Goal: Obtain resource: Download file/media

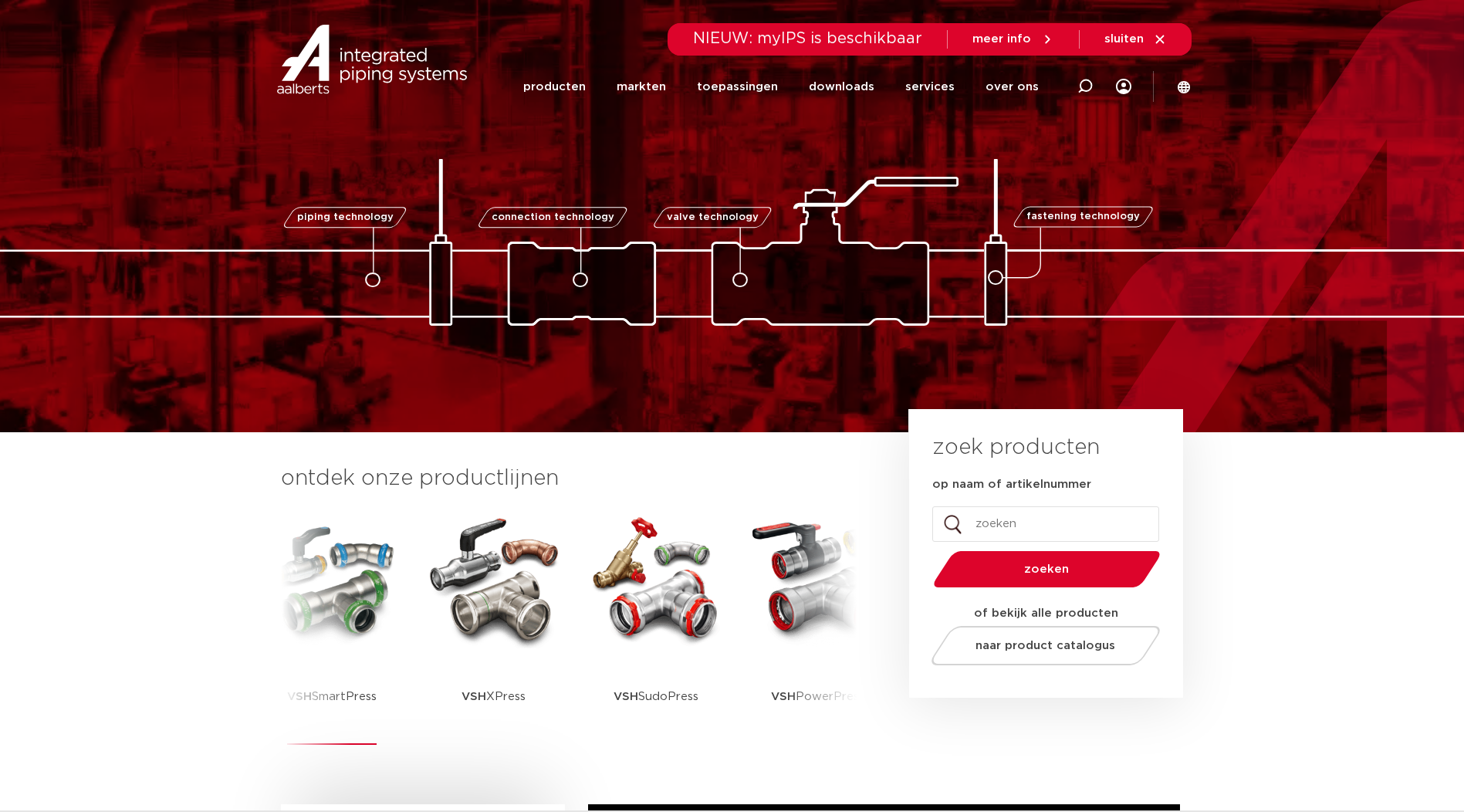
click at [332, 595] on img at bounding box center [332, 579] width 139 height 139
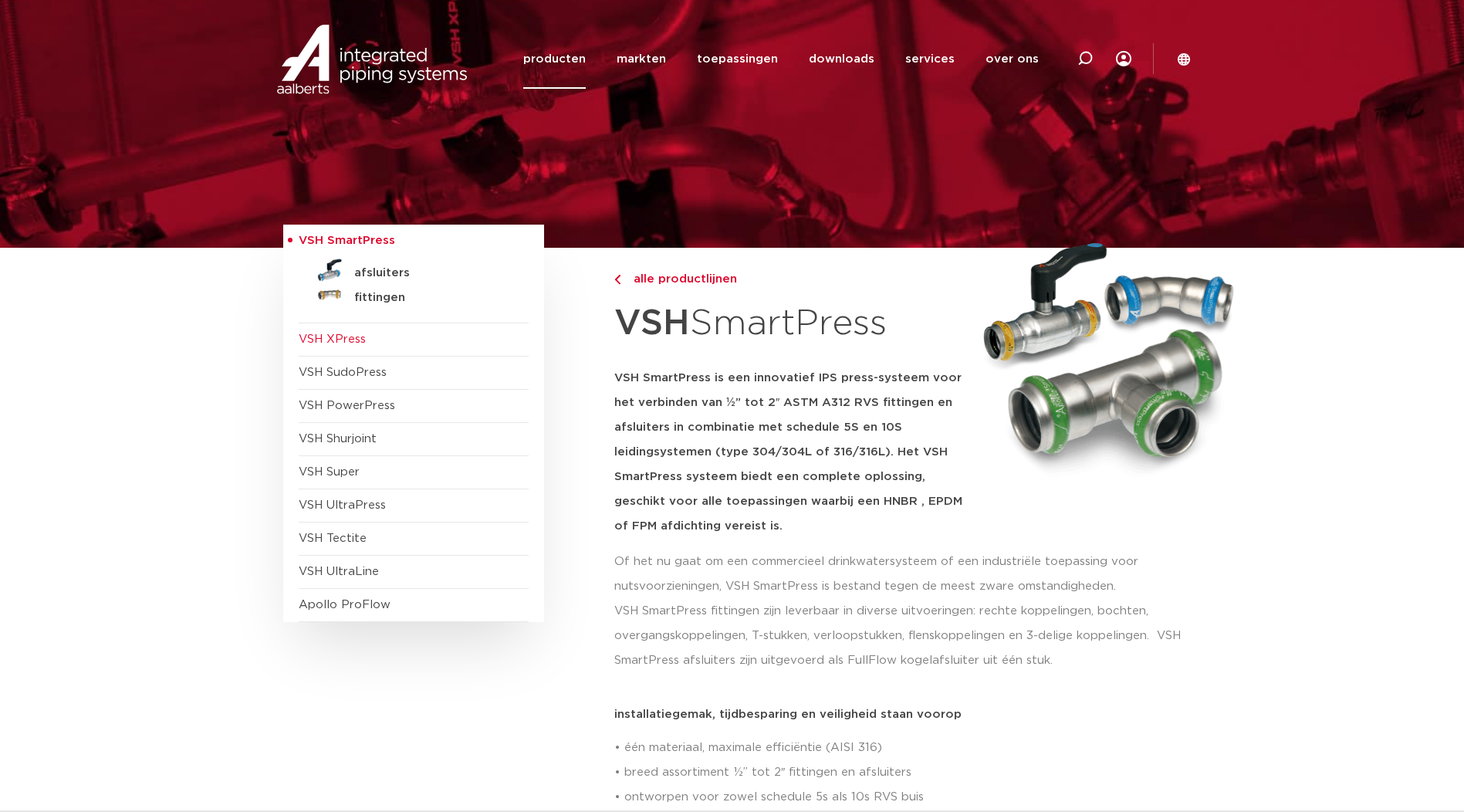
click at [341, 340] on span "VSH XPress" at bounding box center [332, 339] width 67 height 11
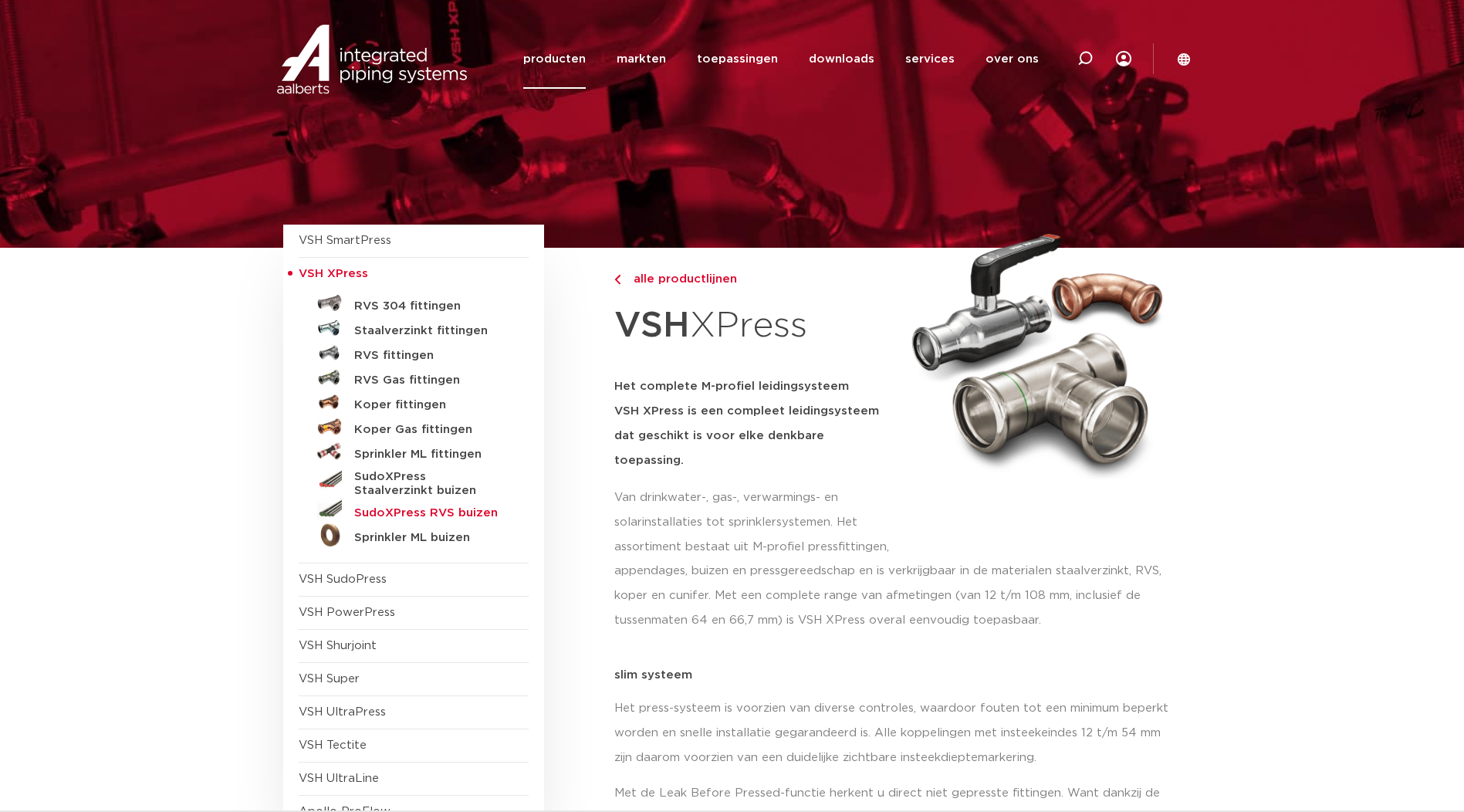
click at [391, 513] on h5 "SudoXPress RVS buizen" at bounding box center [430, 513] width 153 height 14
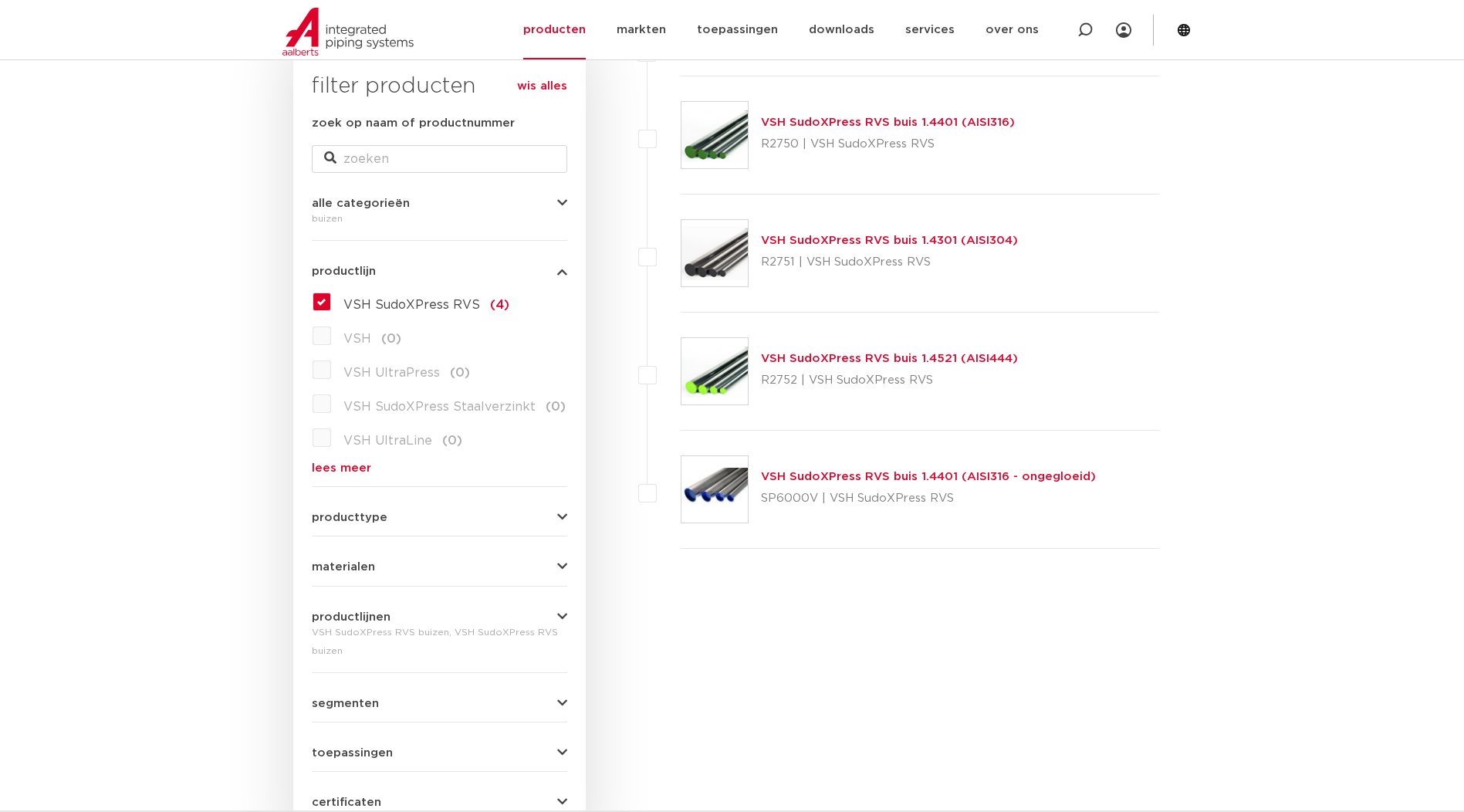
click at [710, 133] on img at bounding box center [714, 135] width 66 height 66
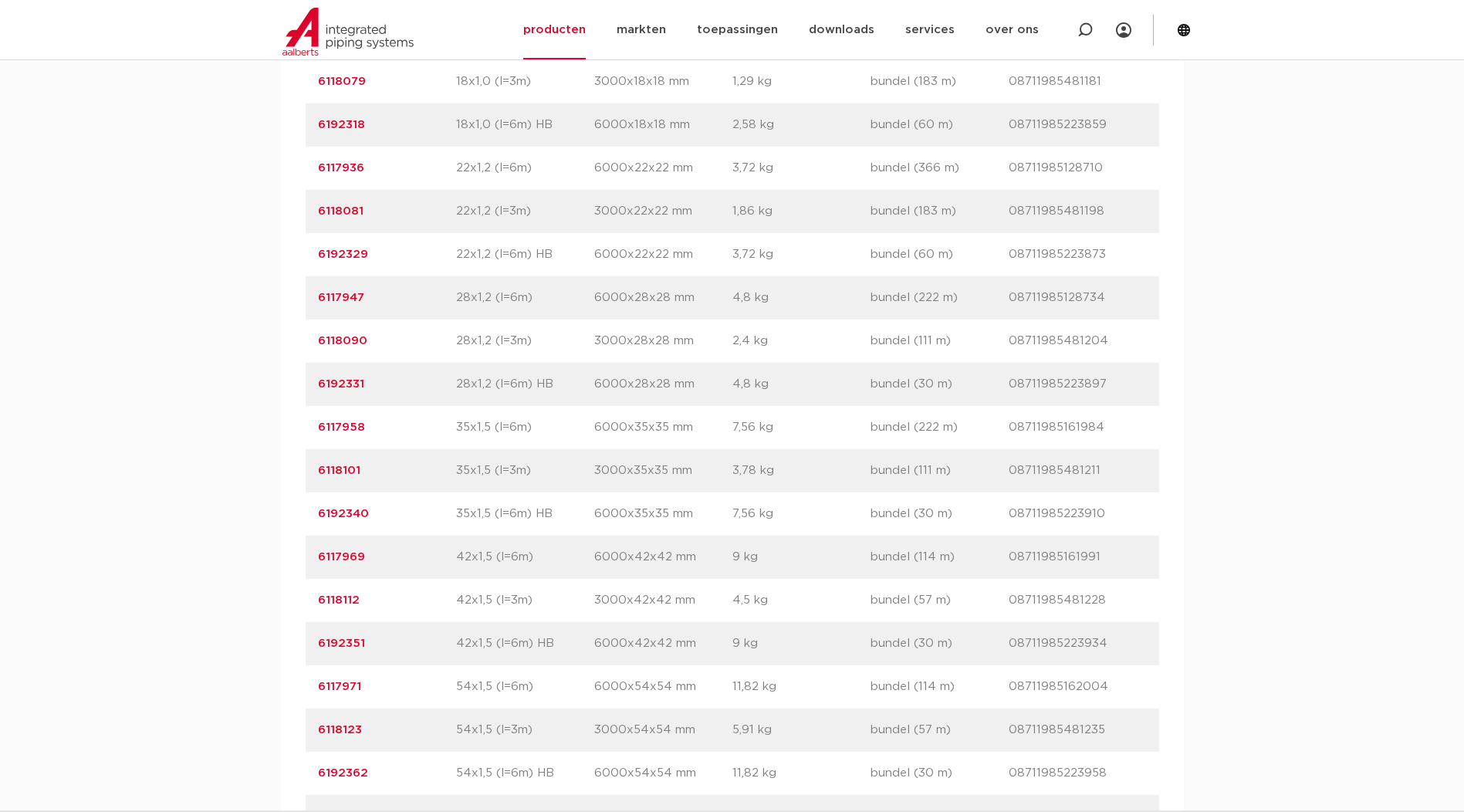
scroll to position [1415, 0]
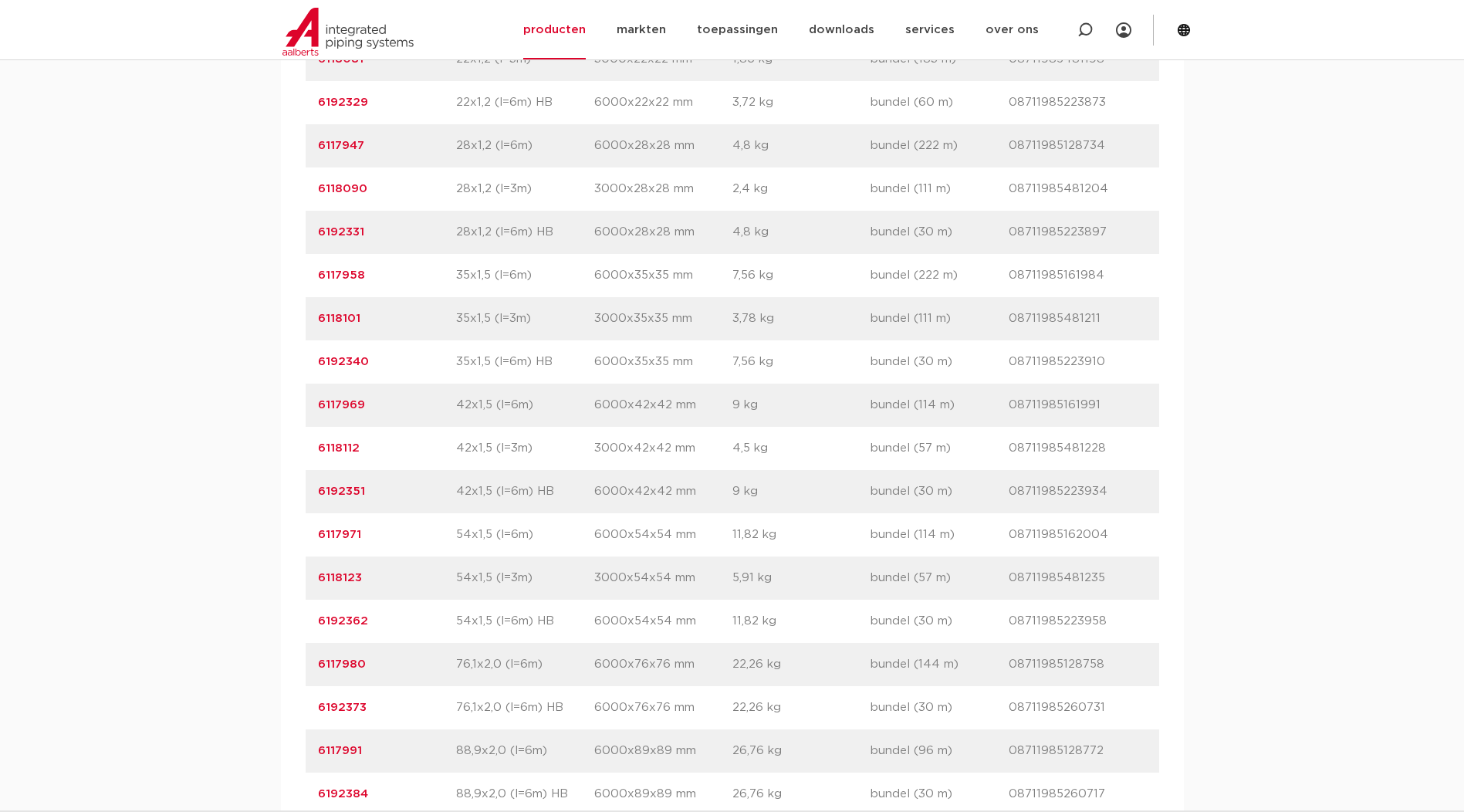
drag, startPoint x: 458, startPoint y: 314, endPoint x: 485, endPoint y: 311, distance: 27.2
click at [485, 285] on p "35x1,5 (l=6m)" at bounding box center [525, 275] width 138 height 18
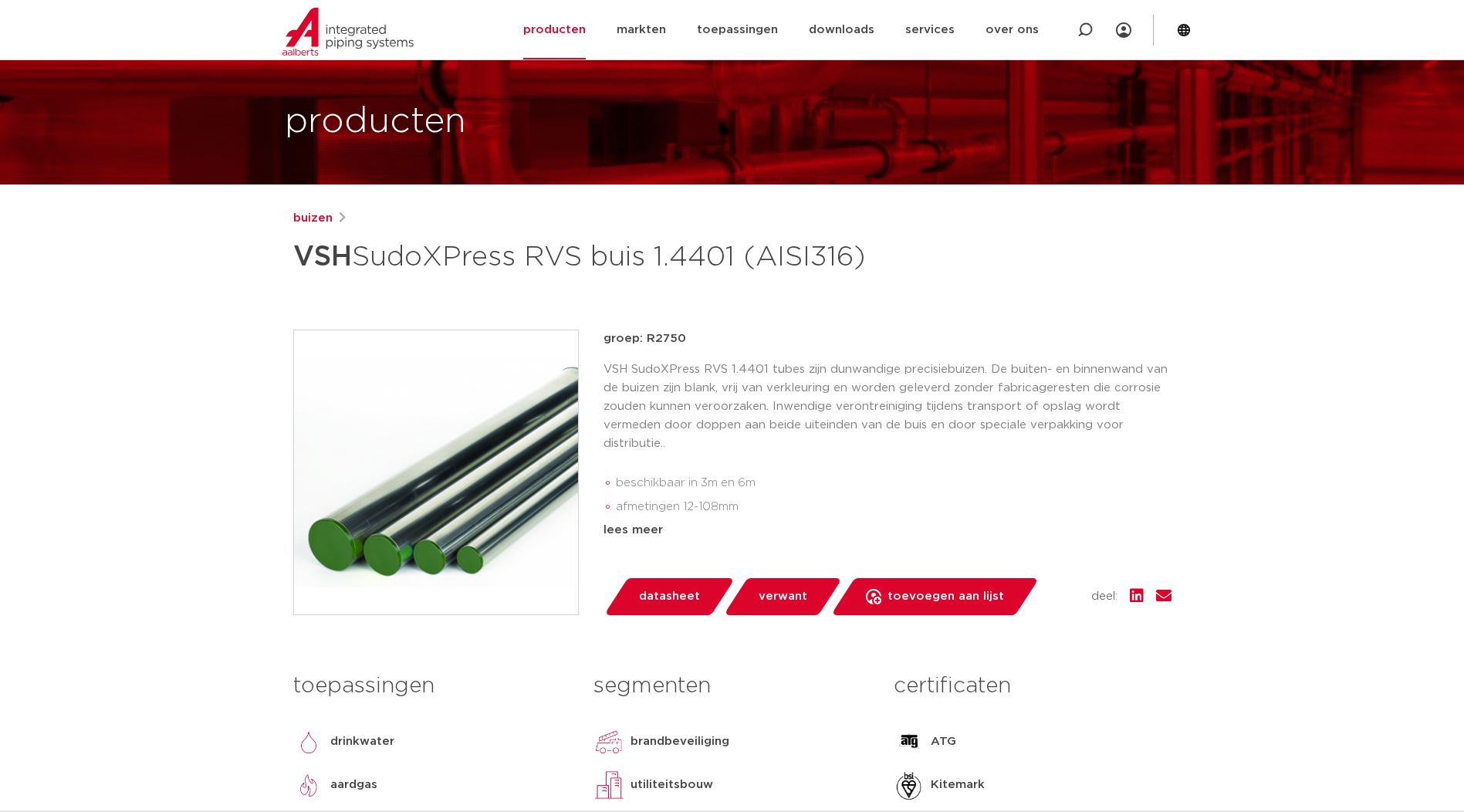
scroll to position [0, 0]
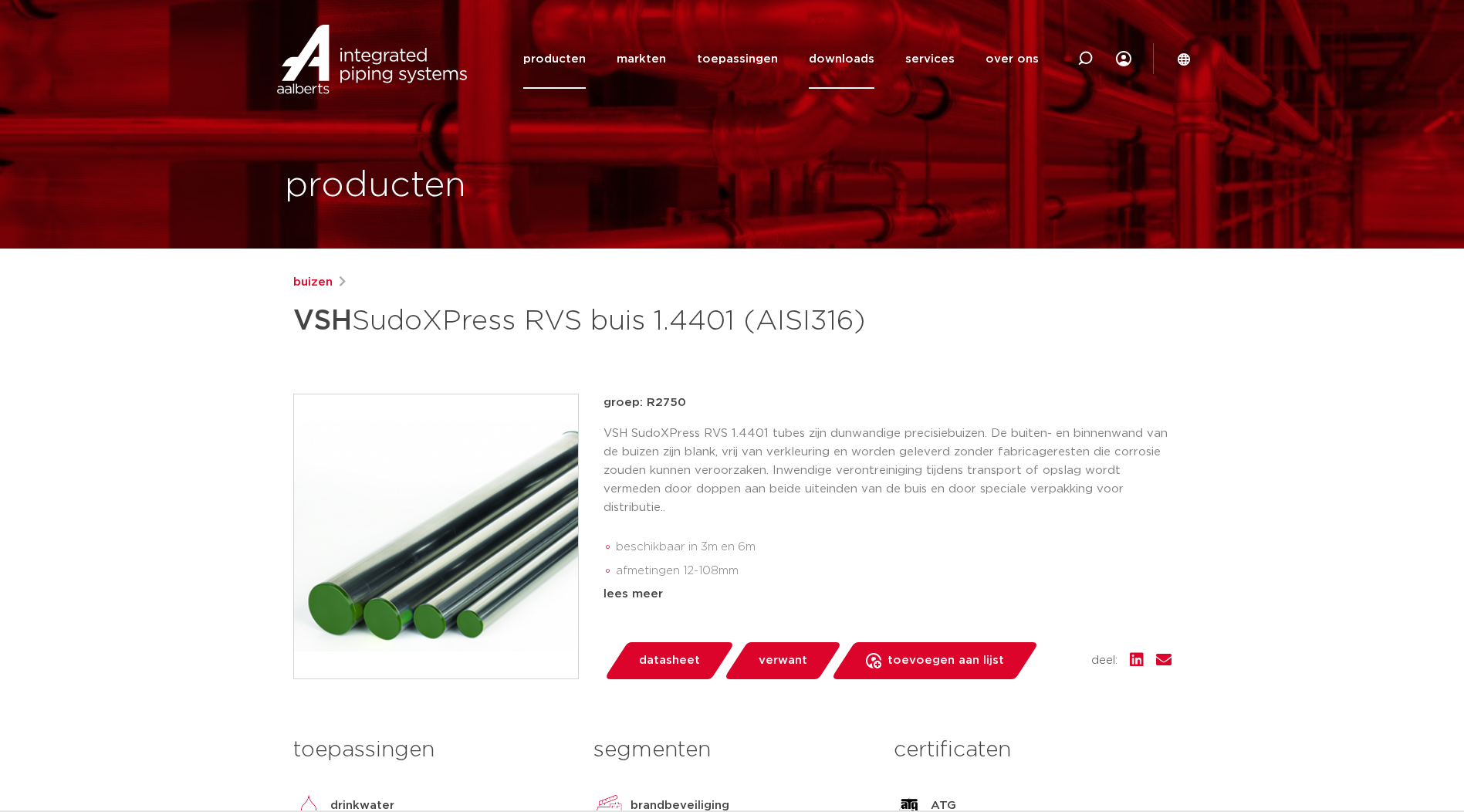
click at [855, 62] on link "downloads" at bounding box center [842, 59] width 65 height 59
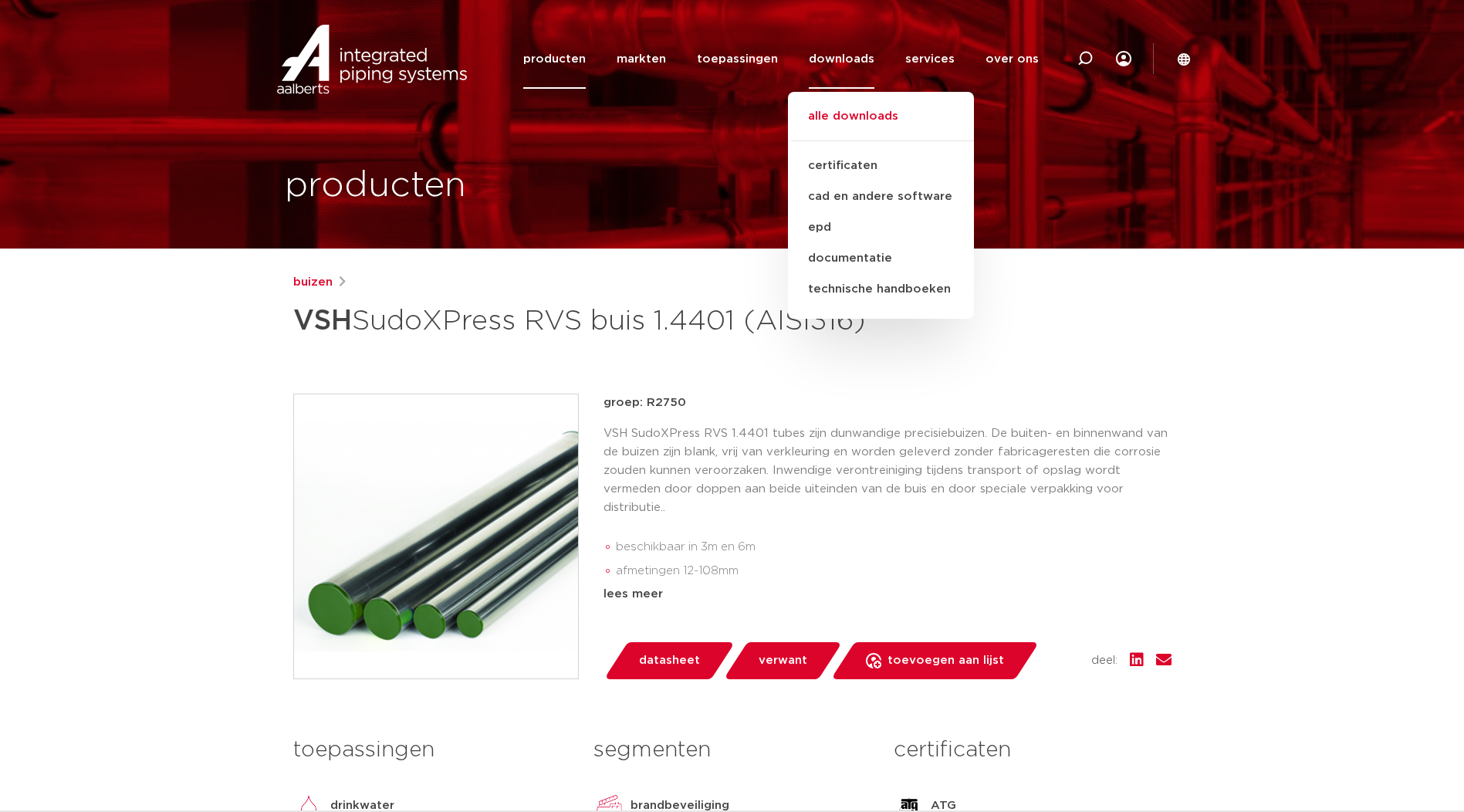
click at [865, 116] on link "alle downloads" at bounding box center [881, 124] width 186 height 34
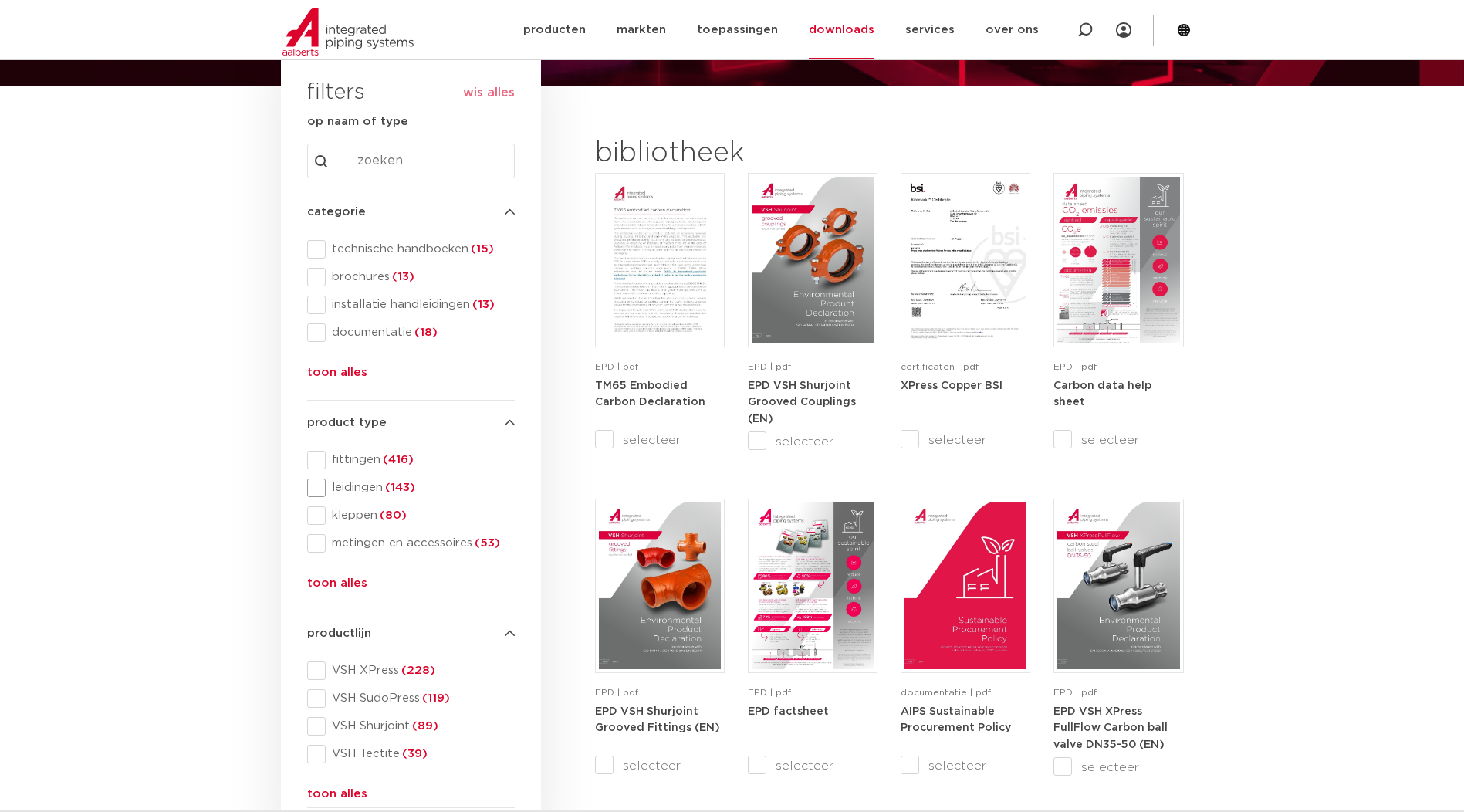
scroll to position [129, 0]
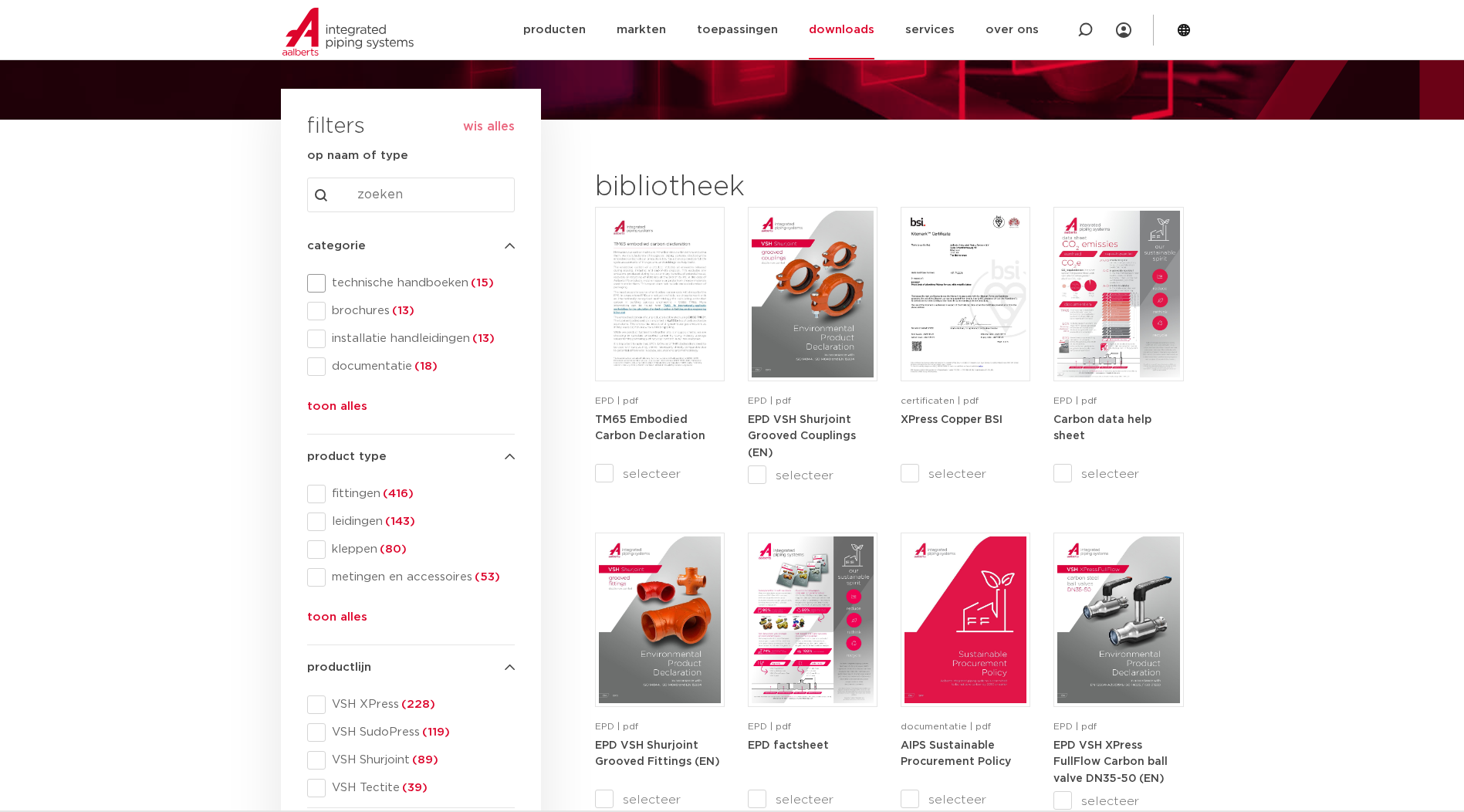
click at [319, 277] on span at bounding box center [316, 283] width 18 height 18
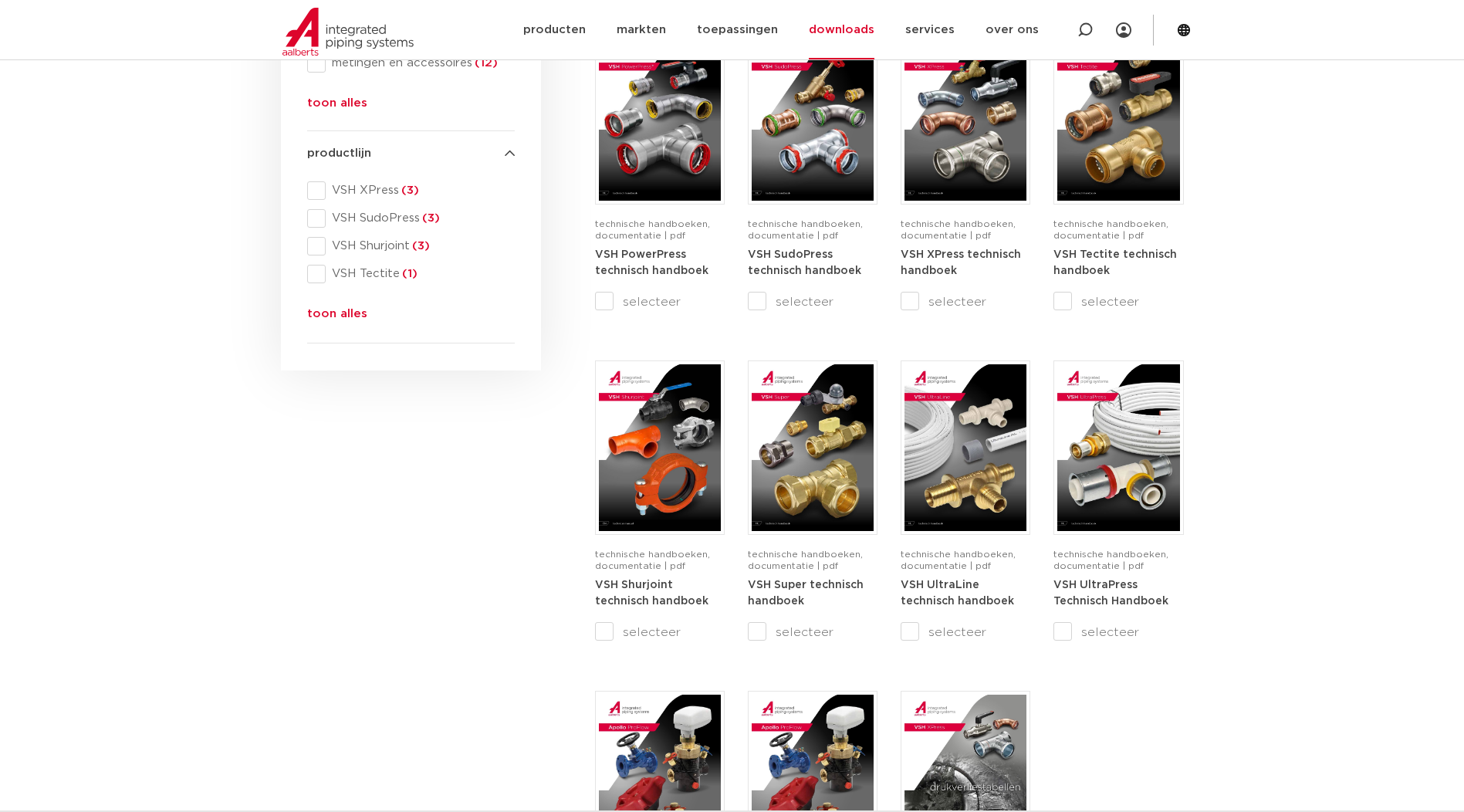
scroll to position [771, 0]
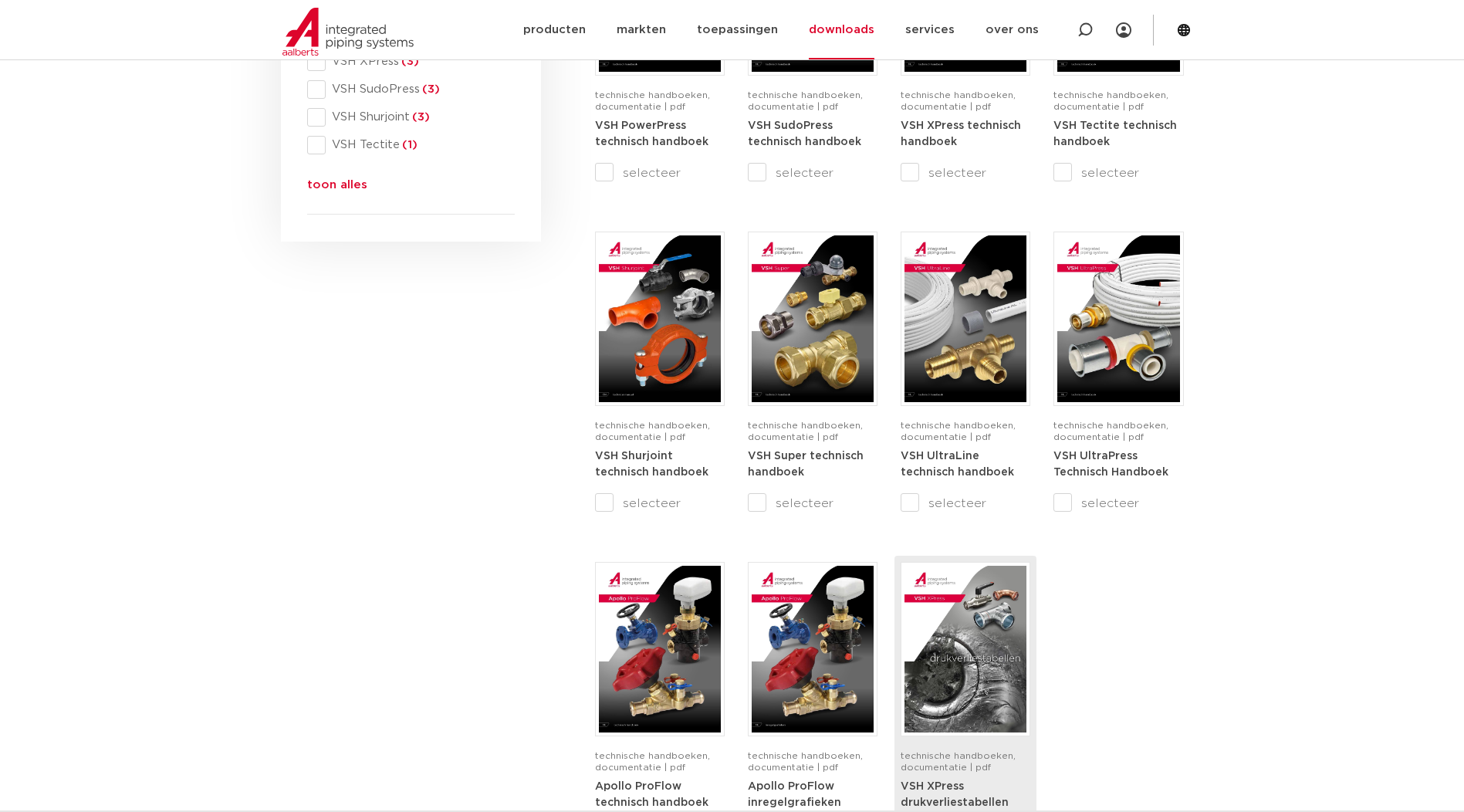
click at [976, 668] on img at bounding box center [966, 648] width 122 height 167
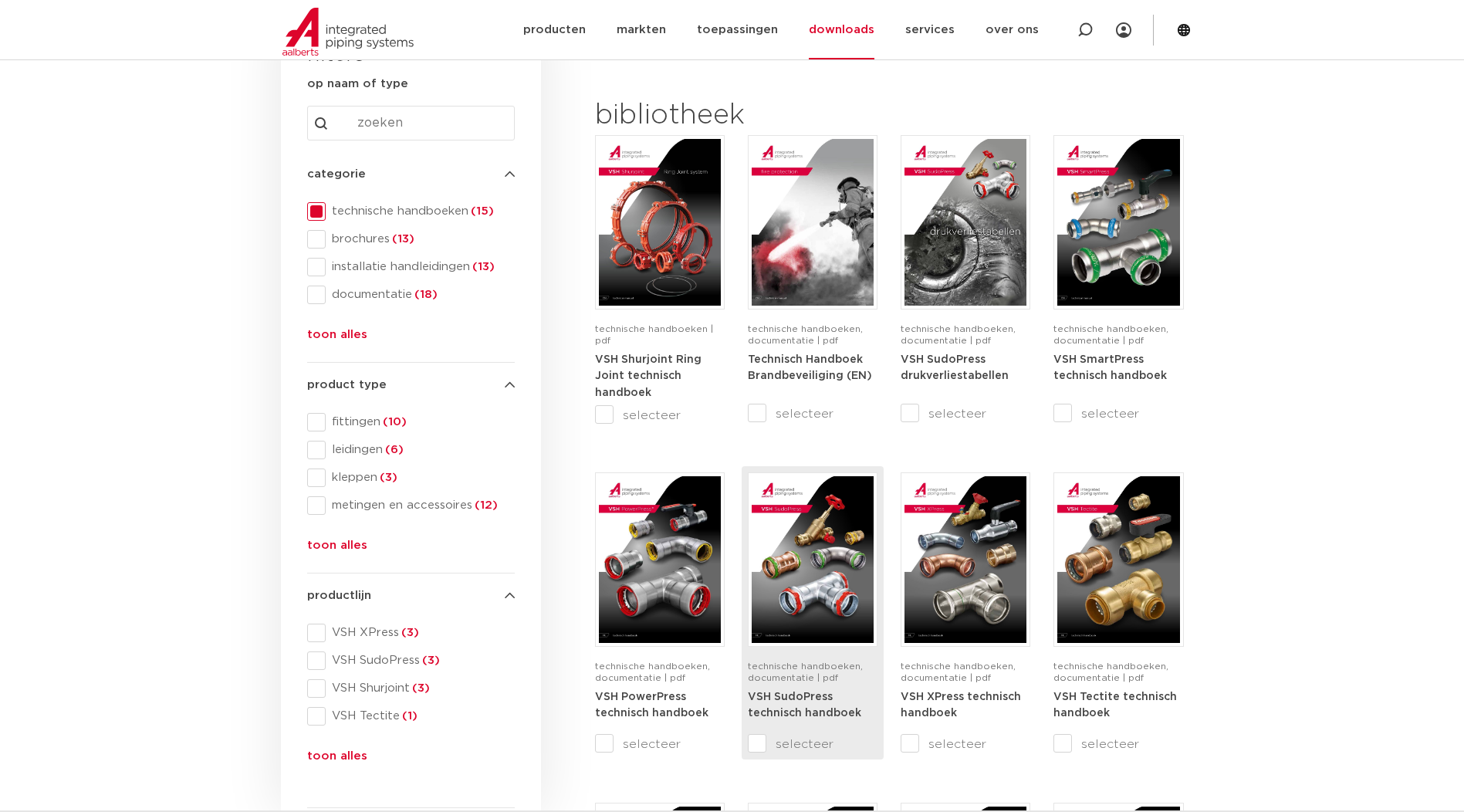
scroll to position [257, 0]
